Goal: Information Seeking & Learning: Learn about a topic

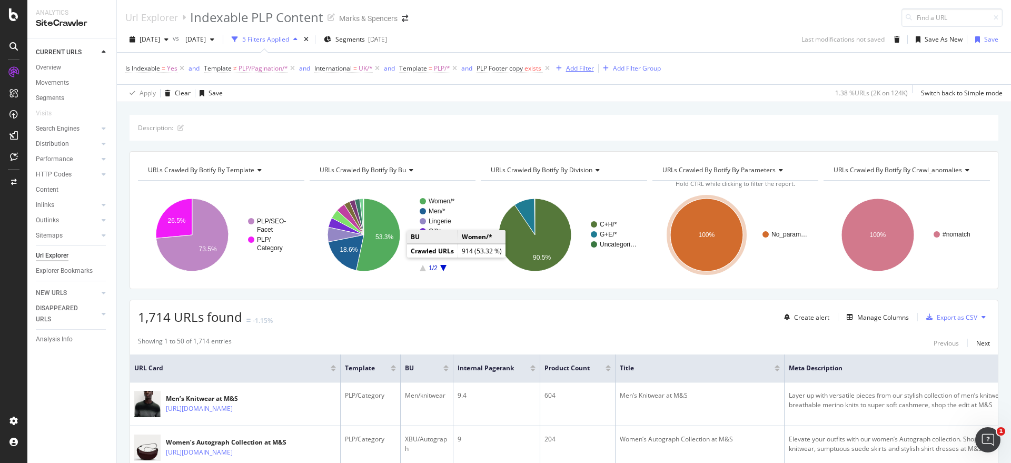
click at [573, 71] on div "Add Filter" at bounding box center [580, 68] width 28 height 9
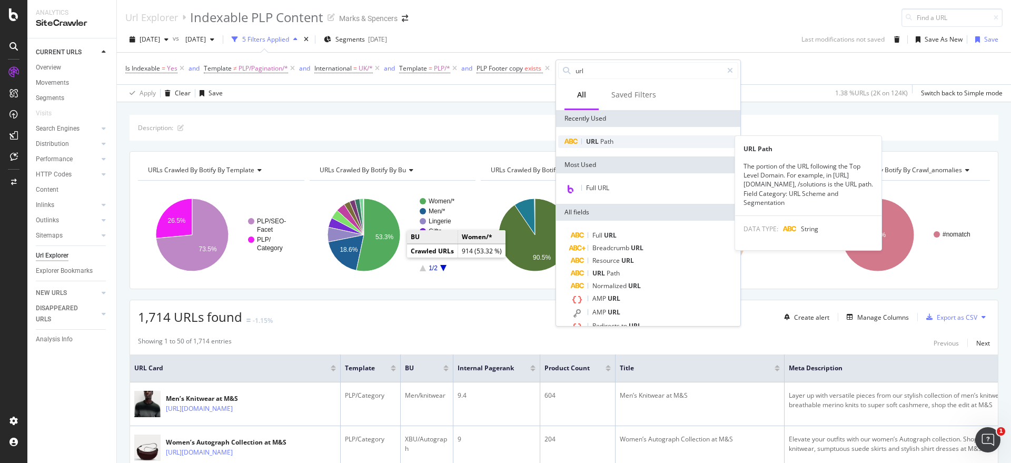
type input "url"
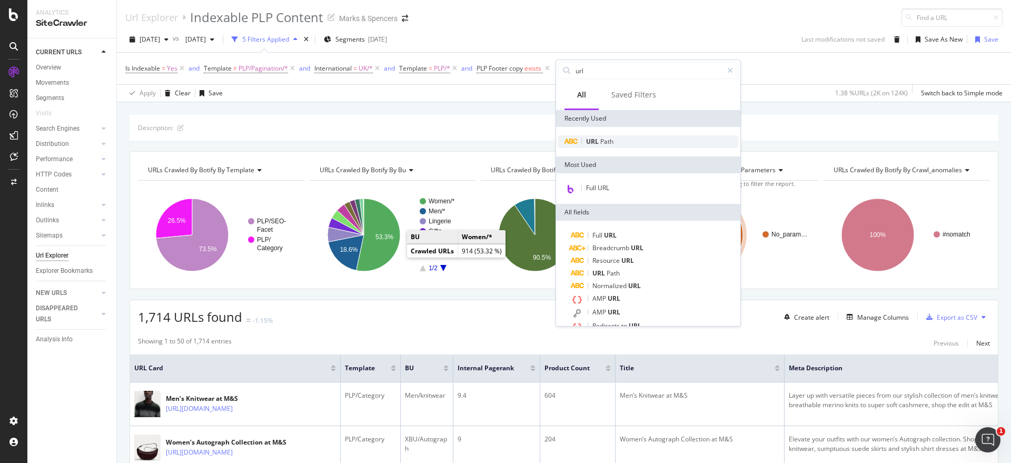
click at [595, 146] on div "URL Path" at bounding box center [648, 141] width 180 height 13
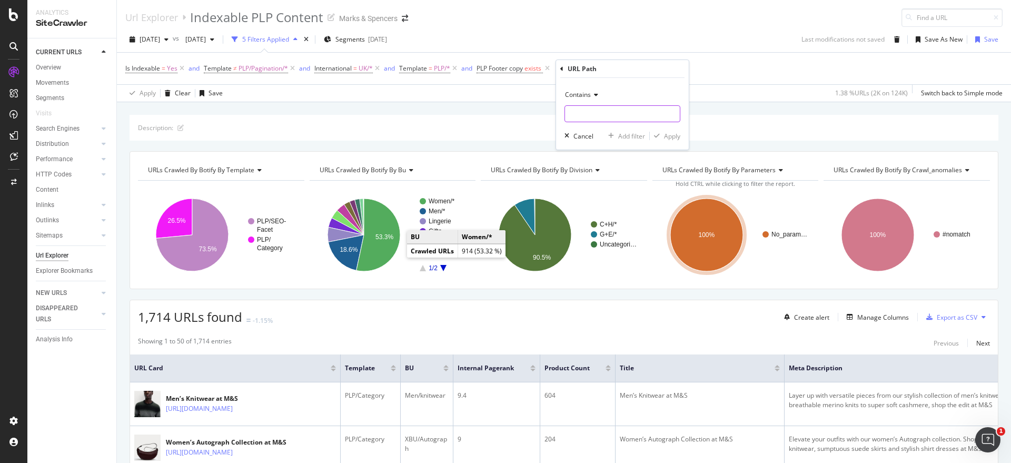
click at [589, 114] on input "text" at bounding box center [622, 113] width 115 height 17
paste input "[URL][DOMAIN_NAME]"
type input "[URL][DOMAIN_NAME]"
click at [681, 138] on div "Contains [URL][DOMAIN_NAME] Cancel Add filter Apply" at bounding box center [622, 114] width 133 height 72
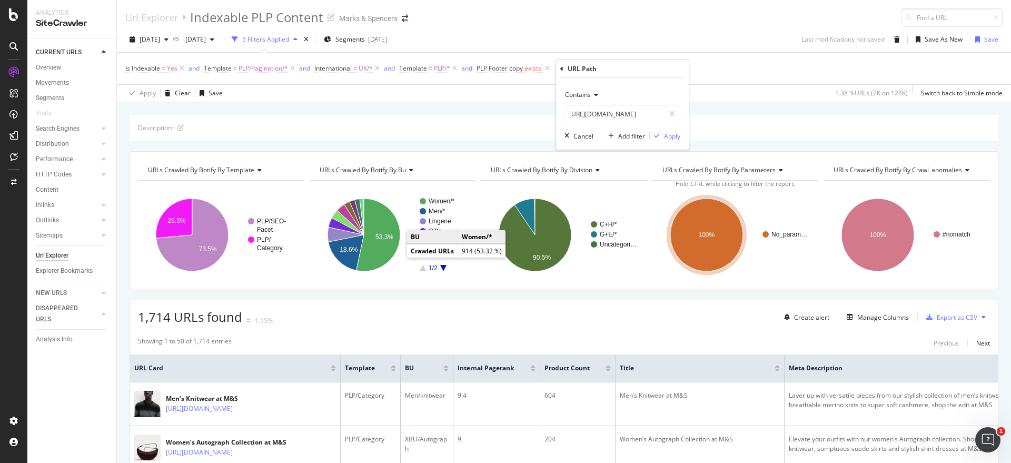
scroll to position [0, 0]
click at [667, 134] on div "Apply" at bounding box center [672, 136] width 16 height 9
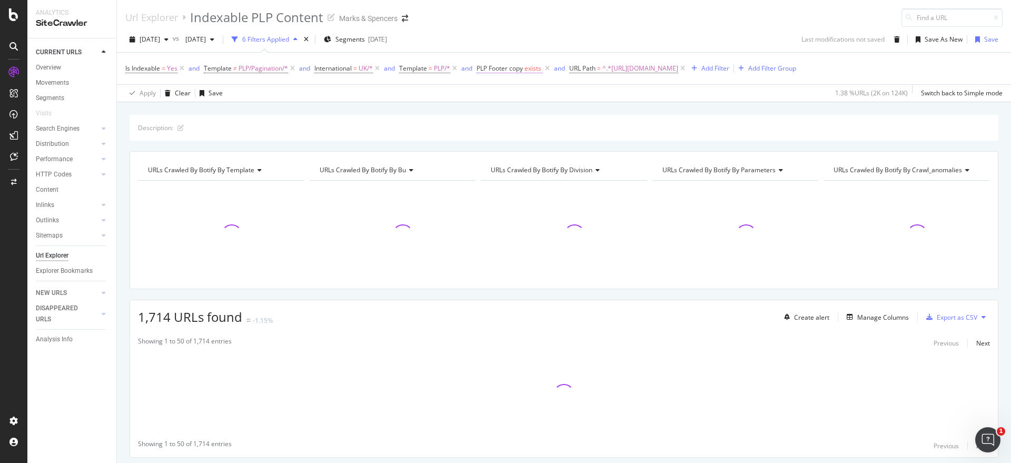
click at [513, 67] on span "PLP Footer copy" at bounding box center [499, 68] width 46 height 9
click at [510, 111] on icon at bounding box center [508, 110] width 7 height 6
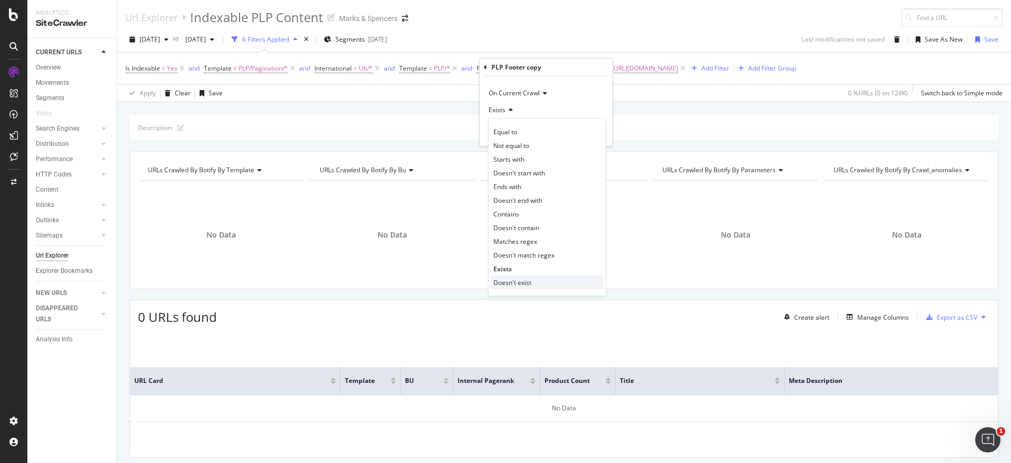
click at [520, 279] on span "Doesn't exist" at bounding box center [512, 282] width 38 height 9
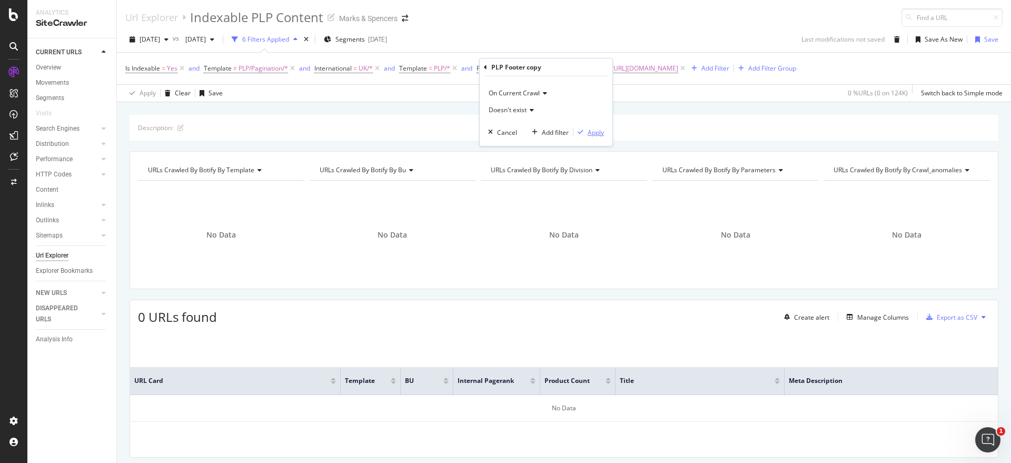
click at [588, 131] on div "Apply" at bounding box center [596, 132] width 16 height 9
click at [690, 68] on span "^.*[URL][DOMAIN_NAME]" at bounding box center [660, 68] width 76 height 15
click at [769, 83] on div "Is Indexable = Yes and Template ≠ PLP/Pagination/* and International = UK/* and…" at bounding box center [563, 69] width 877 height 32
click at [536, 66] on span "doesn't exist" at bounding box center [542, 68] width 37 height 9
click at [485, 72] on div "PLP Footer copy" at bounding box center [546, 67] width 124 height 18
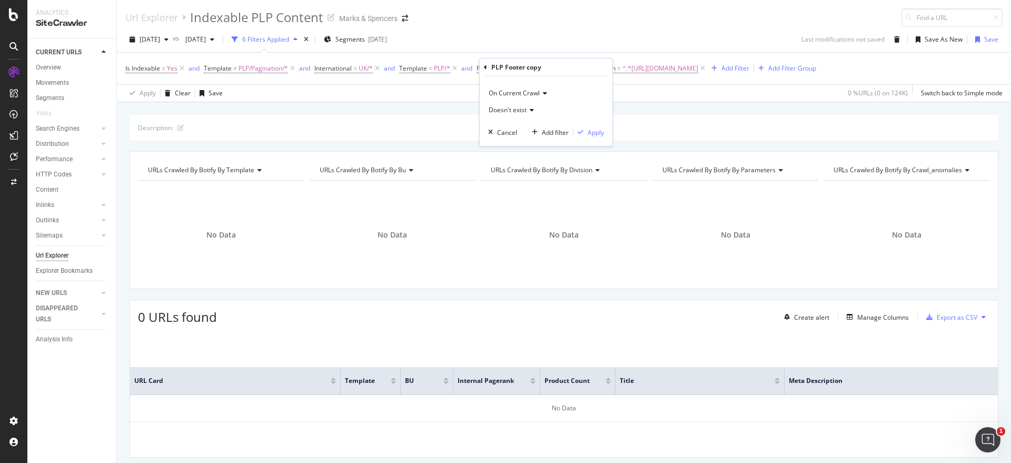
click at [485, 66] on icon at bounding box center [485, 67] width 3 height 6
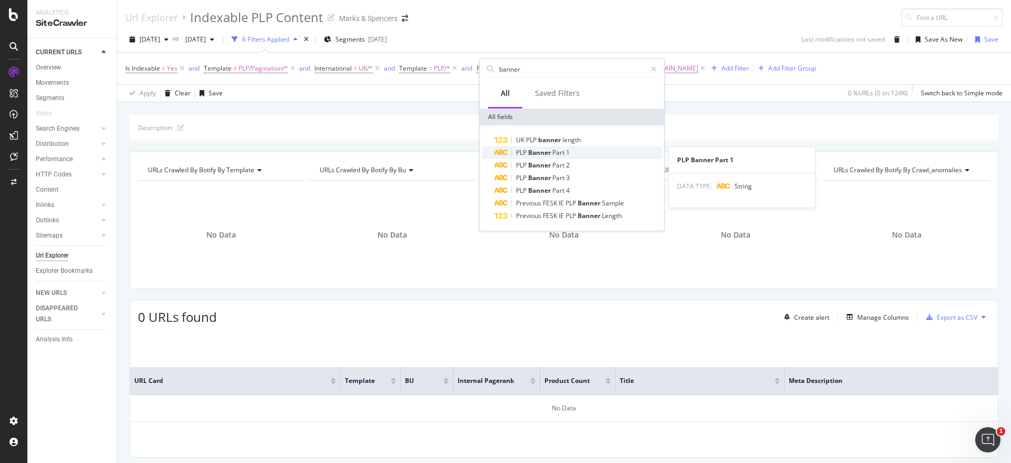
type input "banner"
click at [541, 156] on span "Banner" at bounding box center [540, 152] width 24 height 9
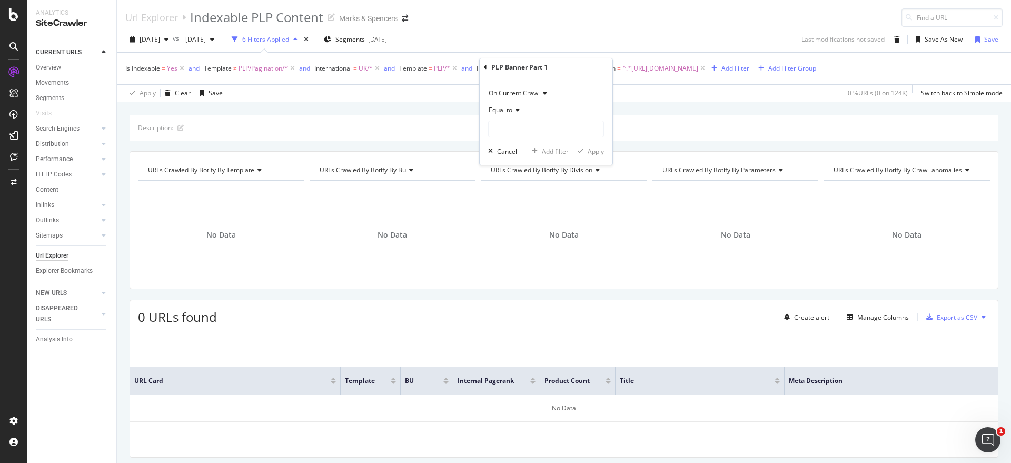
click at [511, 107] on span "Equal to" at bounding box center [501, 109] width 24 height 9
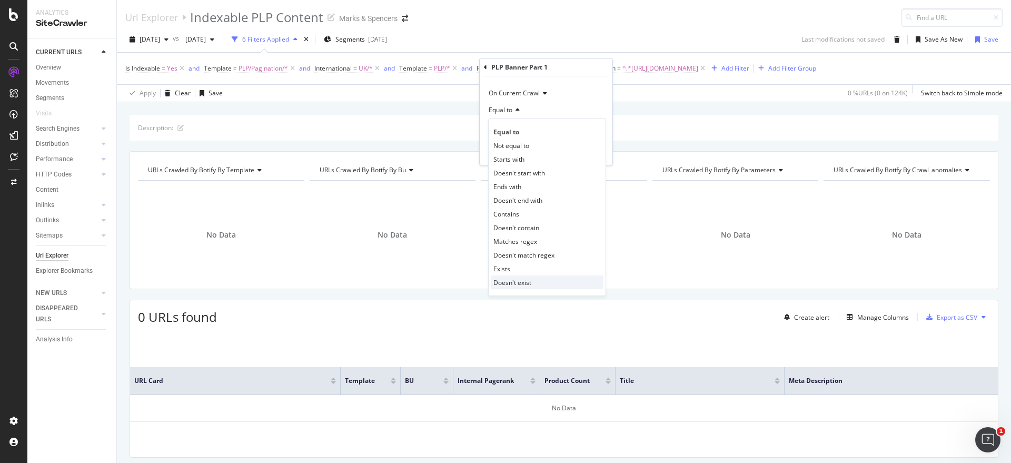
click at [514, 276] on div "Doesn't exist" at bounding box center [547, 282] width 113 height 14
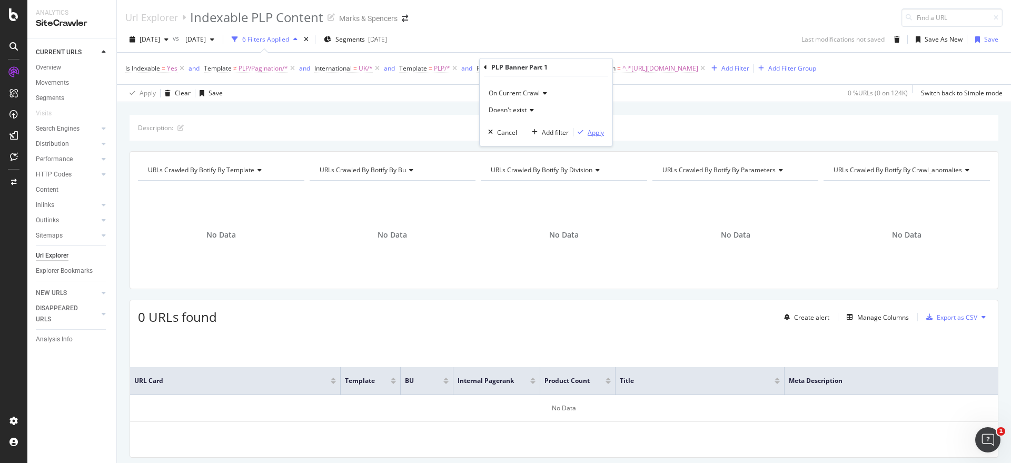
click at [594, 134] on div "Apply" at bounding box center [596, 132] width 16 height 9
click at [651, 70] on span "^.*[URL][DOMAIN_NAME]" at bounding box center [667, 68] width 76 height 15
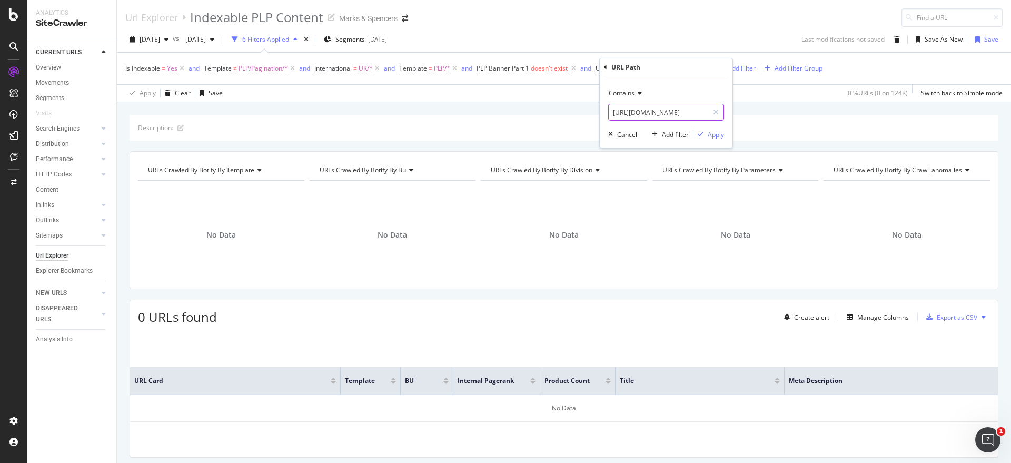
click at [650, 116] on input "[URL][DOMAIN_NAME]" at bounding box center [659, 112] width 100 height 17
click at [666, 110] on input "[URL][DOMAIN_NAME]" at bounding box center [659, 112] width 100 height 17
type input "[URL][DOMAIN_NAME]"
click at [626, 133] on div "Cancel" at bounding box center [627, 134] width 20 height 9
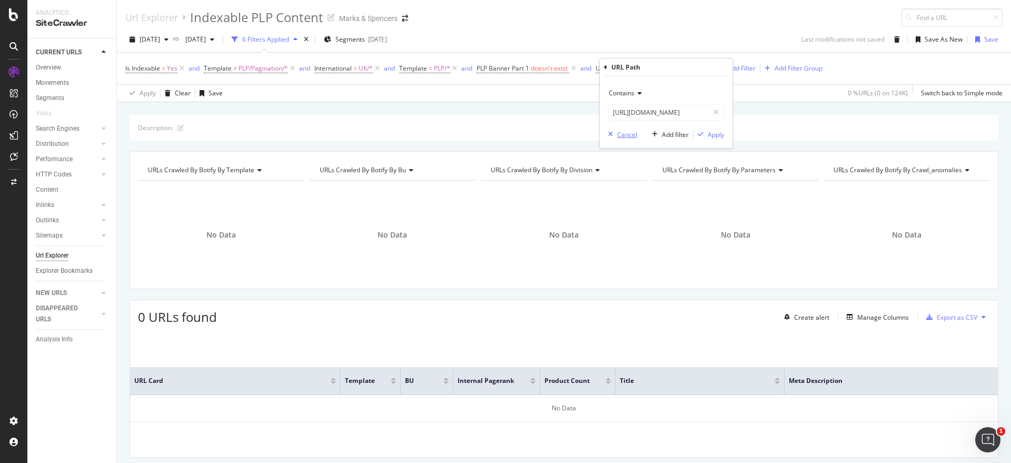
scroll to position [0, 0]
click at [713, 70] on icon at bounding box center [708, 68] width 9 height 11
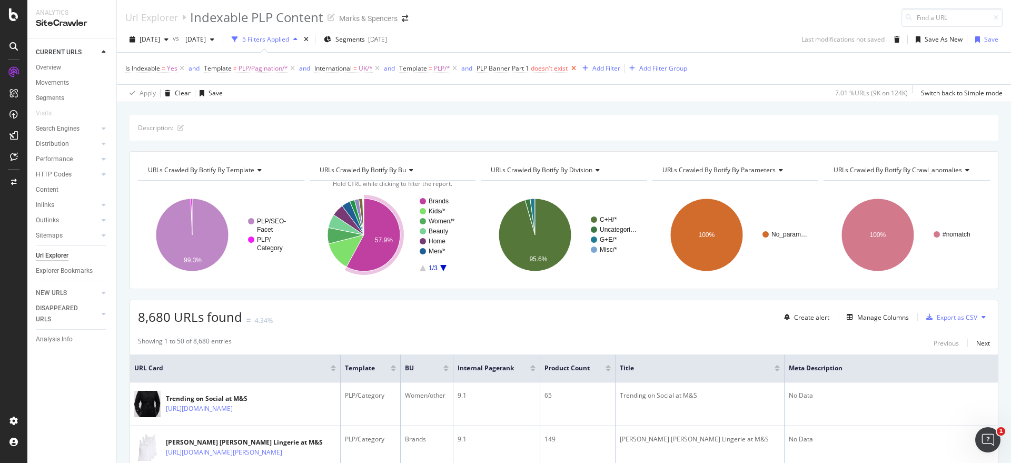
click at [576, 69] on icon at bounding box center [573, 68] width 9 height 11
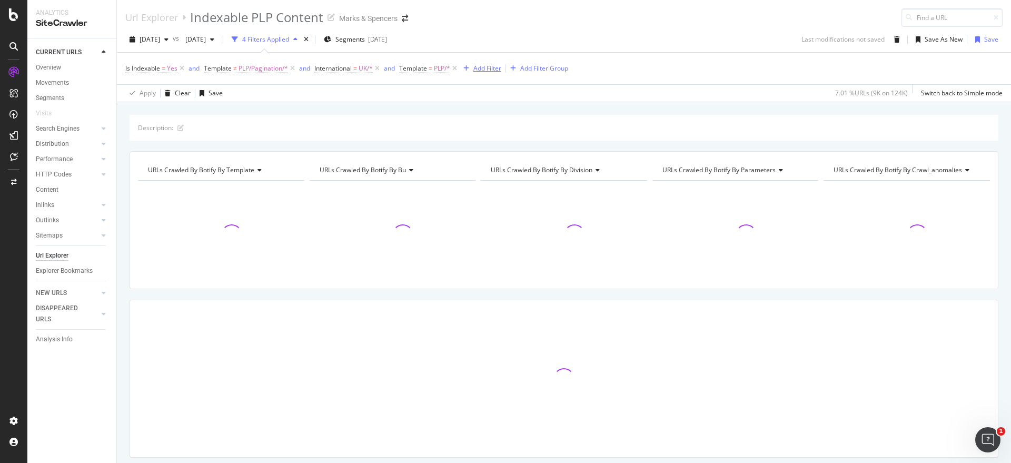
click at [486, 68] on div "Add Filter" at bounding box center [487, 68] width 28 height 9
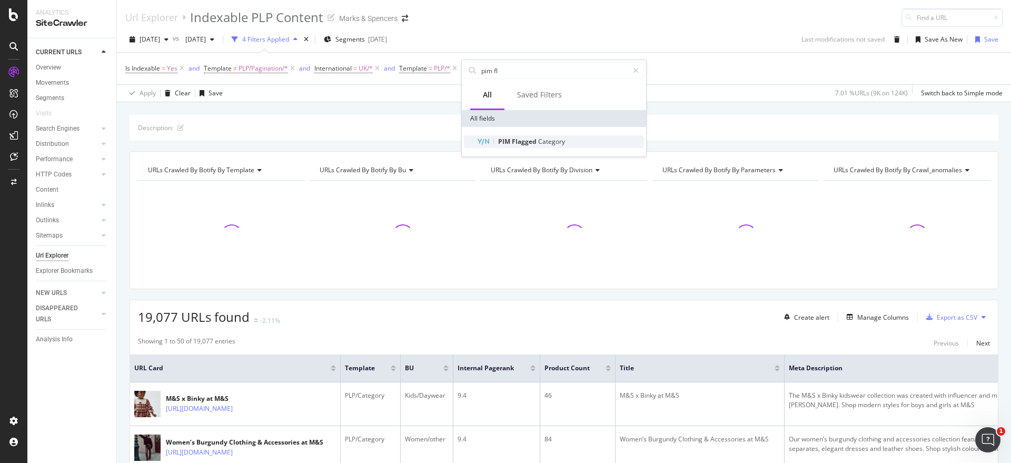
type input "pim fl"
click at [535, 138] on span "Flagged" at bounding box center [525, 141] width 26 height 9
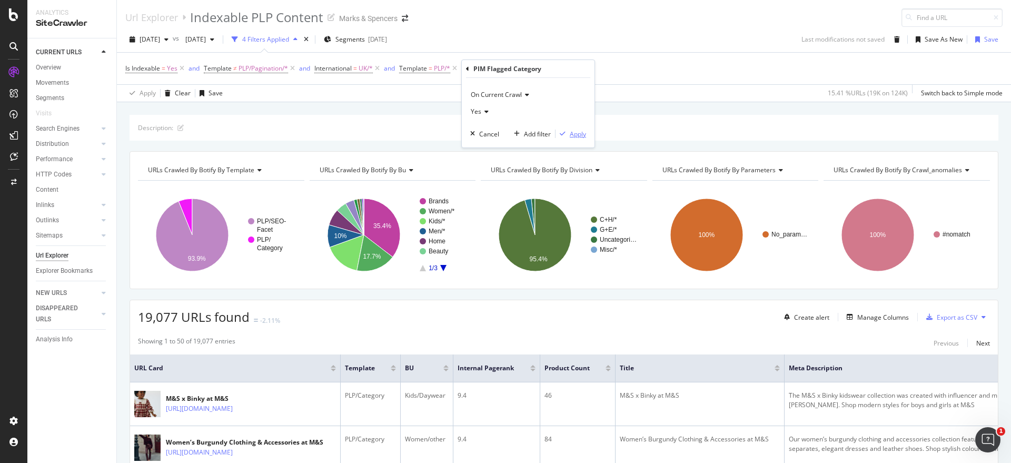
click at [578, 133] on div "Apply" at bounding box center [578, 134] width 16 height 9
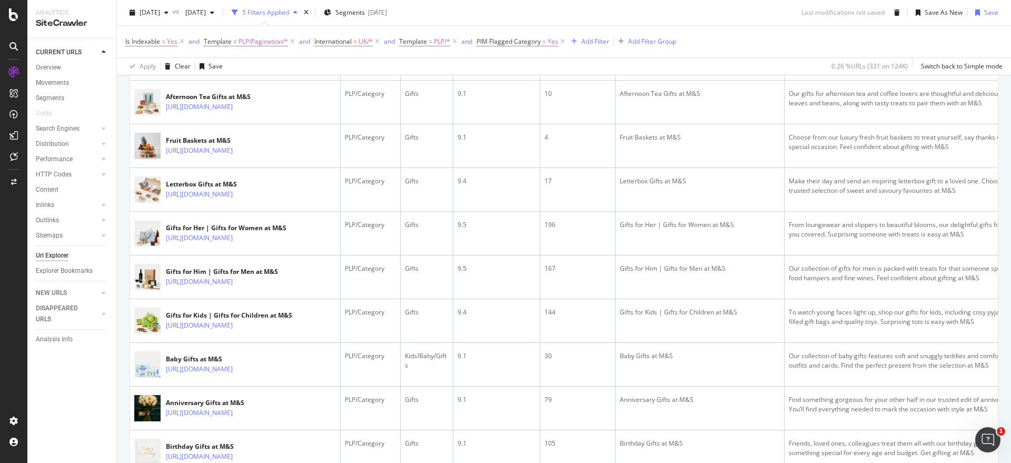
scroll to position [1653, 0]
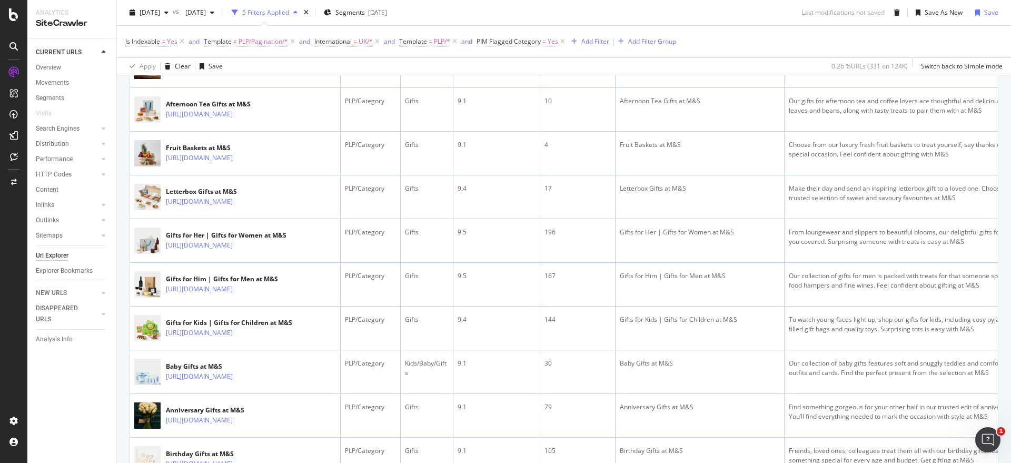
click at [520, 42] on span "PIM Flagged Category" at bounding box center [508, 41] width 64 height 9
click at [502, 81] on icon at bounding box center [502, 83] width 7 height 6
click at [501, 118] on span "No" at bounding box center [497, 118] width 8 height 9
click at [592, 103] on div "Apply" at bounding box center [596, 105] width 16 height 9
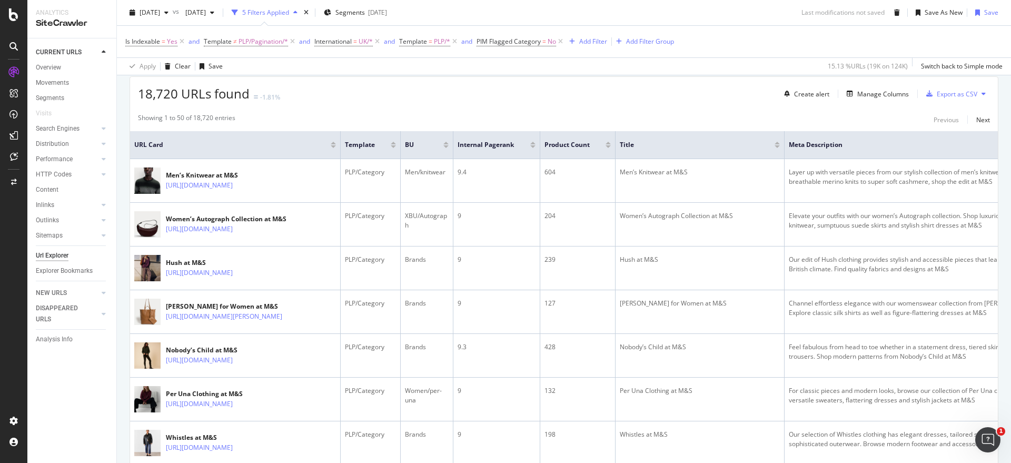
scroll to position [220, 0]
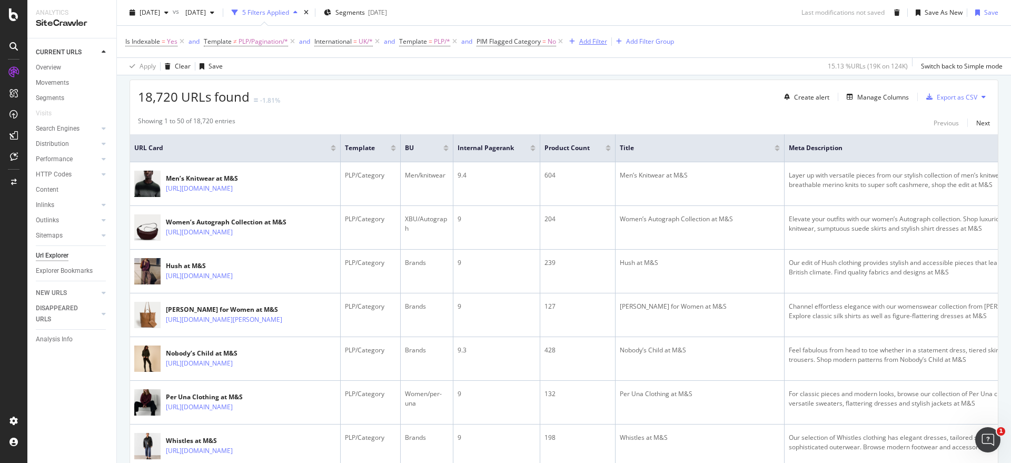
click at [598, 44] on div "Add Filter" at bounding box center [593, 41] width 28 height 9
type input "url"
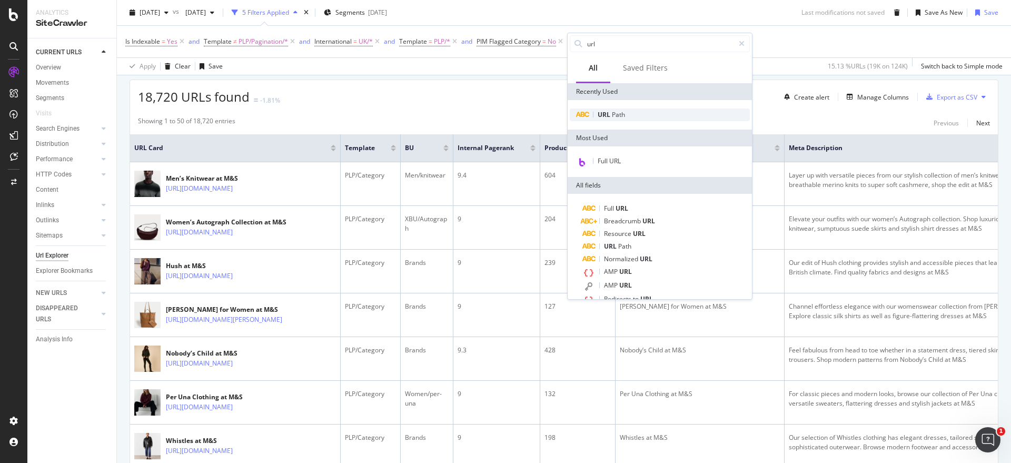
click at [607, 119] on div "URL Path" at bounding box center [660, 114] width 180 height 13
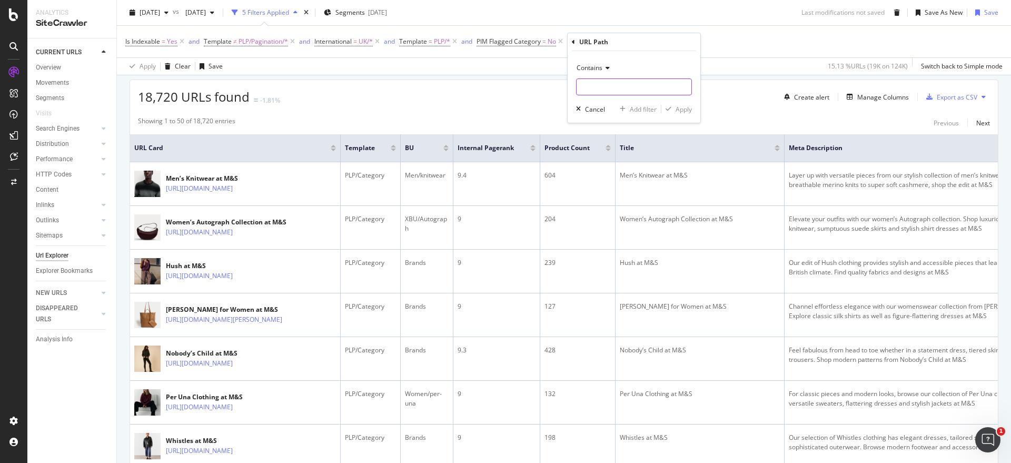
click at [619, 84] on input "text" at bounding box center [633, 86] width 115 height 17
type input "goodmove"
click at [690, 115] on div "Contains goodmove Cancel Add filter Apply" at bounding box center [634, 87] width 133 height 72
click at [681, 107] on div "Apply" at bounding box center [683, 109] width 16 height 9
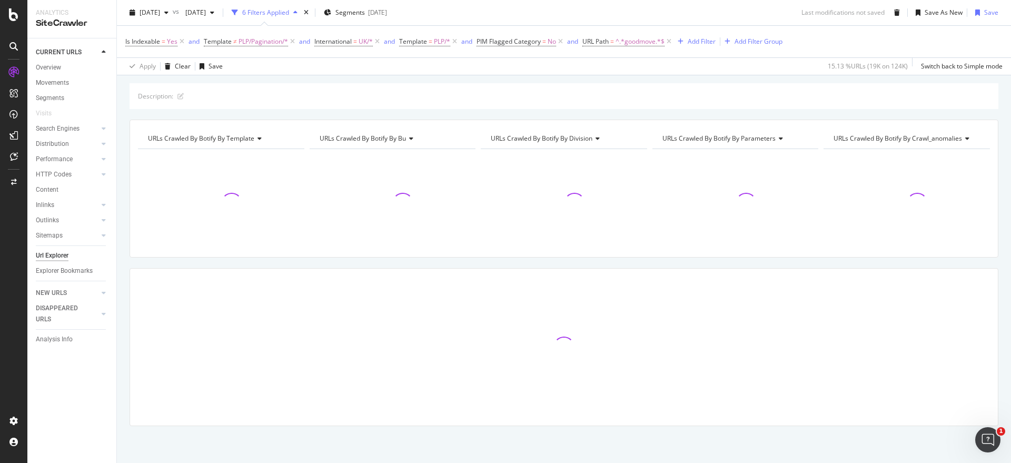
scroll to position [220, 0]
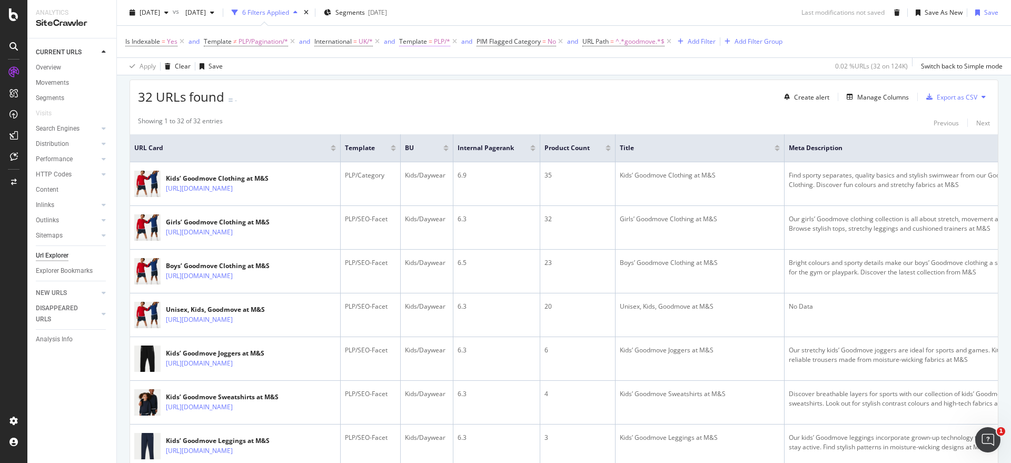
click at [438, 39] on span "PLP/*" at bounding box center [442, 41] width 16 height 15
click at [427, 86] on icon at bounding box center [430, 83] width 7 height 6
click at [472, 83] on div "Equal" at bounding box center [468, 83] width 116 height 17
click at [433, 100] on div "PLP" at bounding box center [468, 102] width 115 height 17
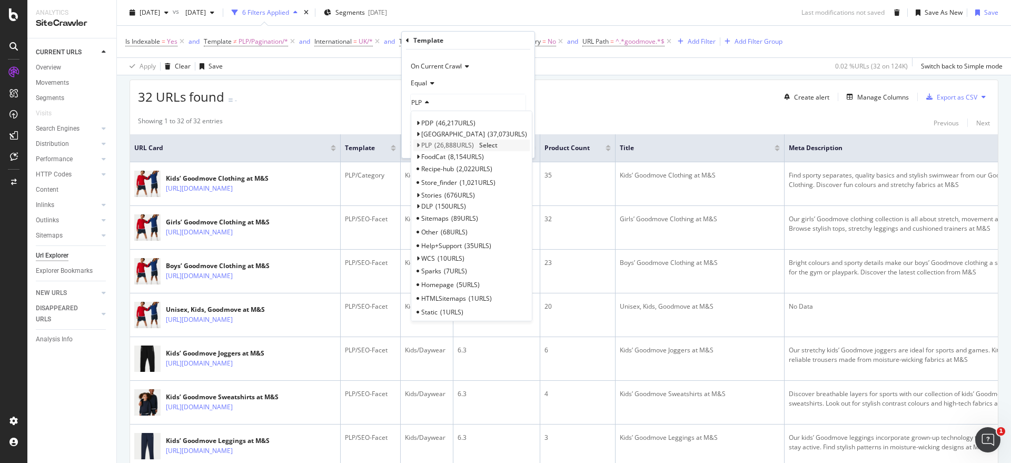
click at [418, 142] on icon at bounding box center [418, 145] width 4 height 6
drag, startPoint x: 448, startPoint y: 182, endPoint x: 445, endPoint y: 176, distance: 6.1
click at [445, 176] on div "Pagination 6,519 URLS" at bounding box center [471, 172] width 116 height 14
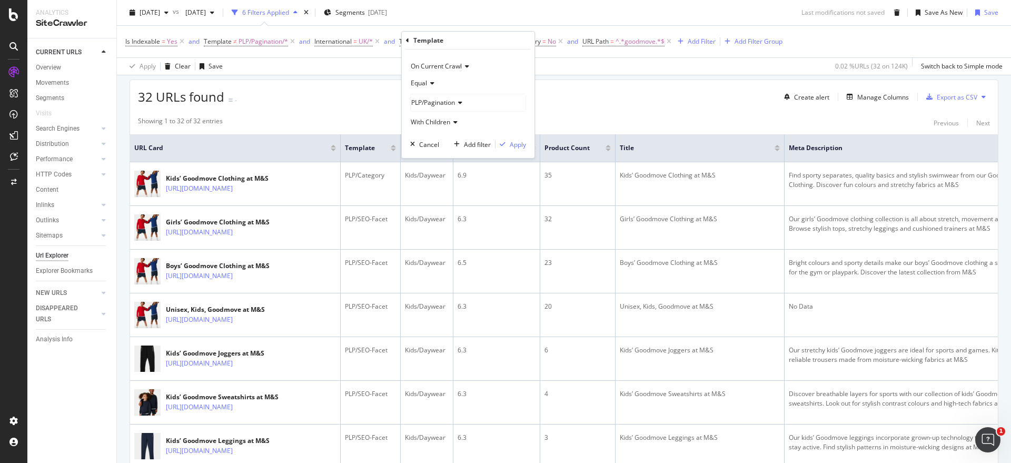
click at [448, 98] on span "PLP/Pagination" at bounding box center [433, 102] width 44 height 9
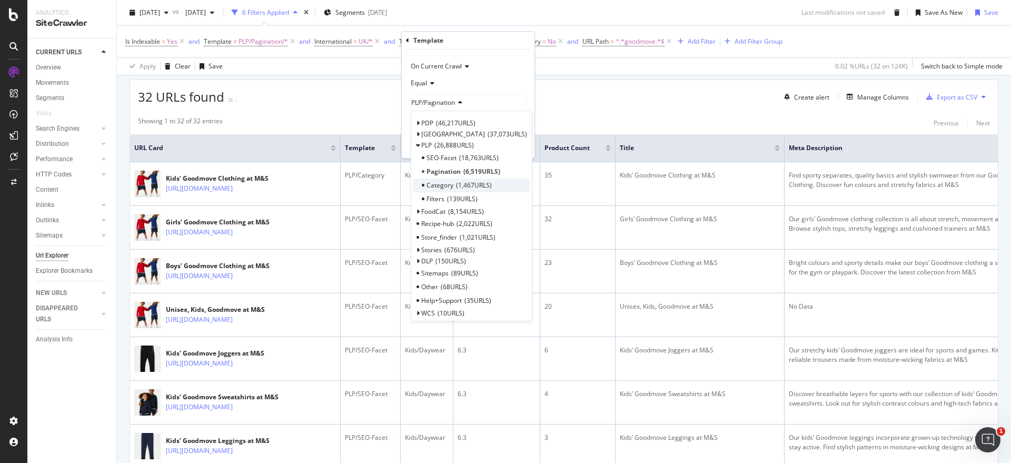
click at [454, 190] on div "Category 1,467 URLS" at bounding box center [471, 185] width 116 height 14
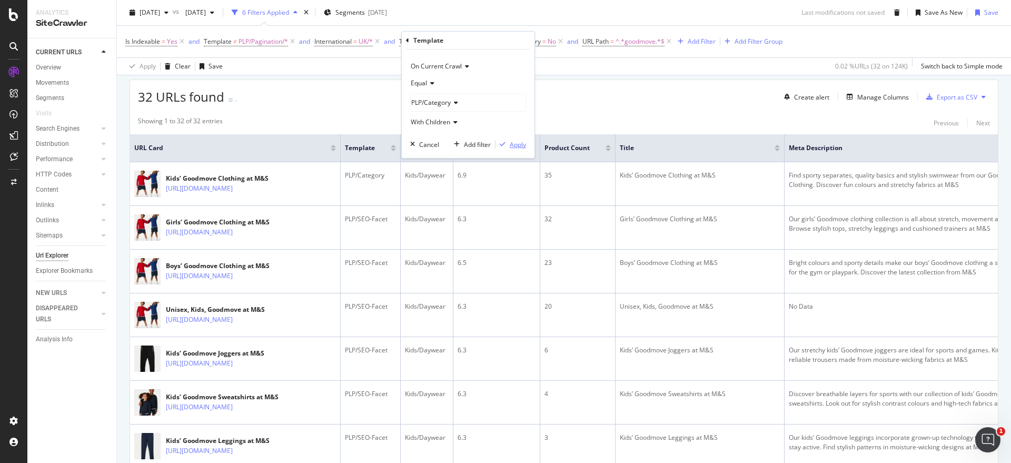
click at [515, 142] on div "Apply" at bounding box center [518, 144] width 16 height 9
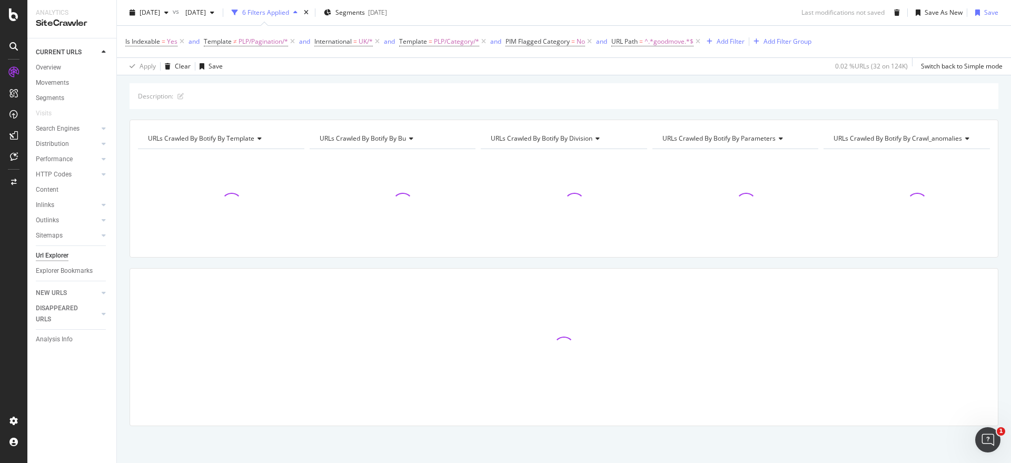
scroll to position [94, 0]
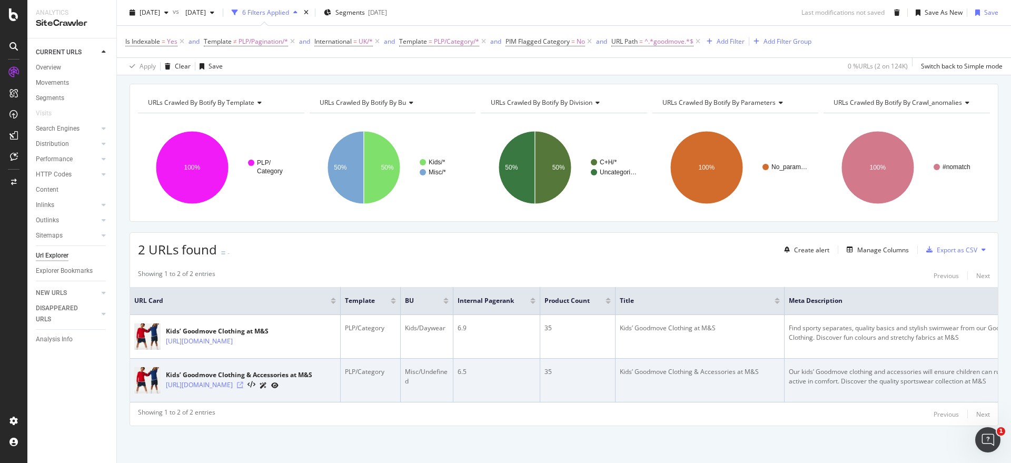
click at [243, 382] on icon at bounding box center [240, 385] width 6 height 6
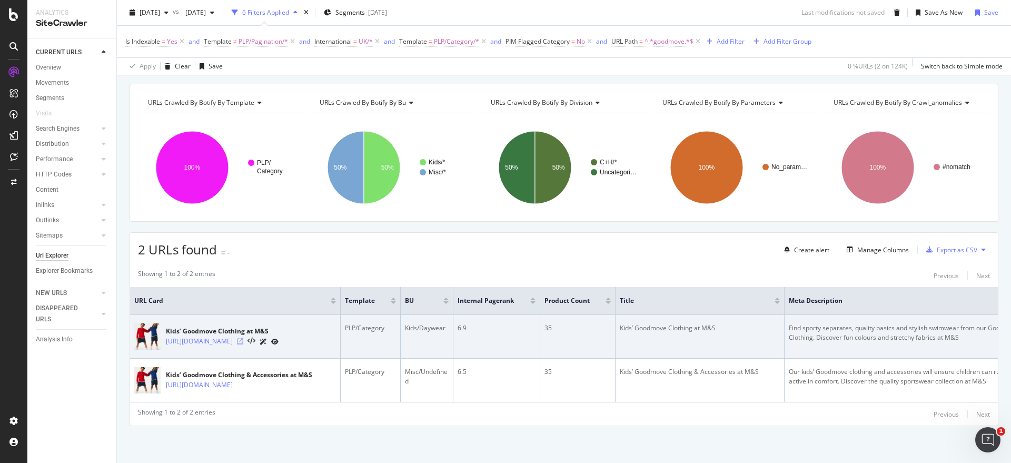
click at [243, 338] on icon at bounding box center [240, 341] width 6 height 6
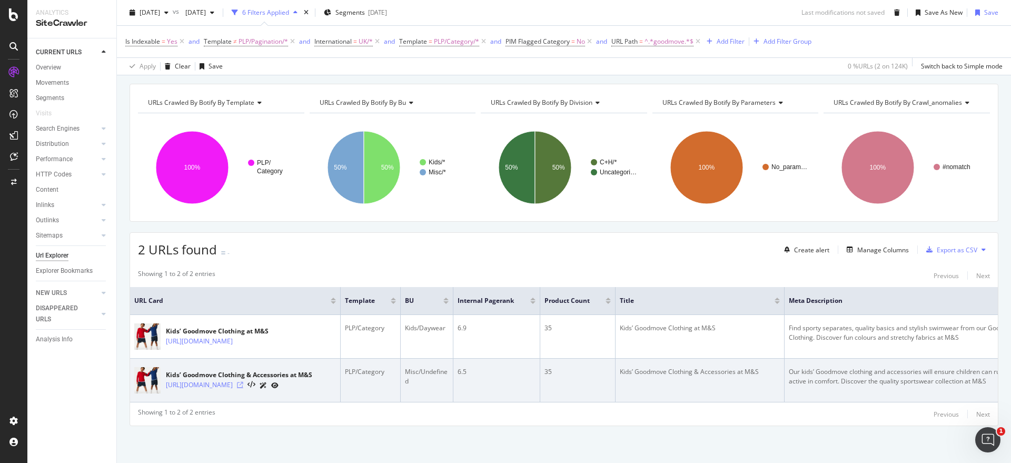
click at [243, 382] on icon at bounding box center [240, 385] width 6 height 6
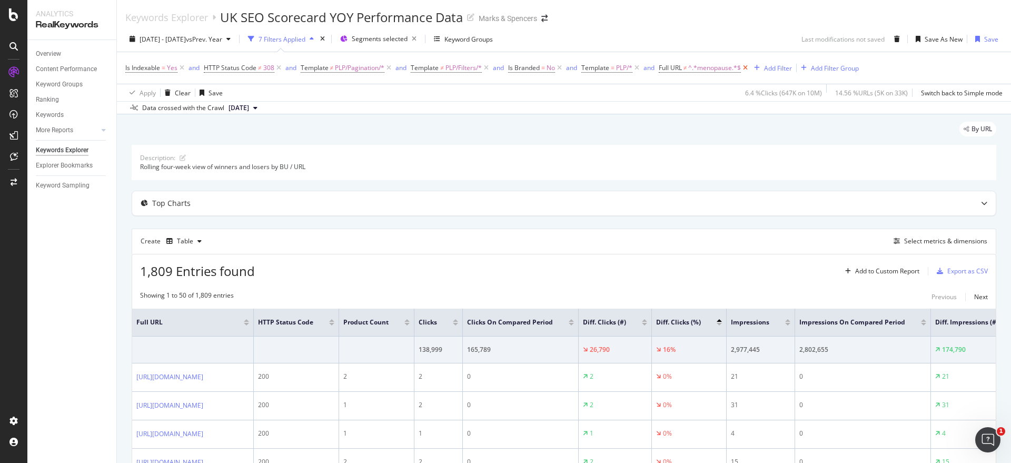
click at [748, 66] on icon at bounding box center [745, 68] width 9 height 11
